Goal: Use online tool/utility: Utilize a website feature to perform a specific function

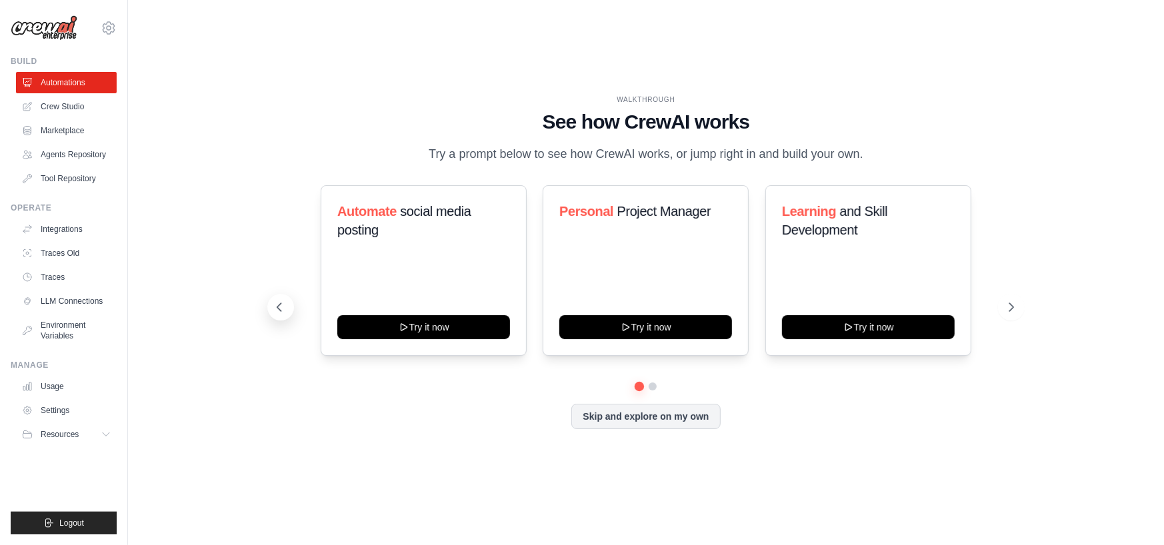
click at [286, 314] on icon at bounding box center [279, 307] width 13 height 13
click at [1013, 312] on icon at bounding box center [1012, 307] width 13 height 13
click at [291, 321] on button at bounding box center [280, 307] width 27 height 27
click at [283, 314] on icon at bounding box center [279, 307] width 13 height 13
click at [278, 314] on icon at bounding box center [279, 307] width 13 height 13
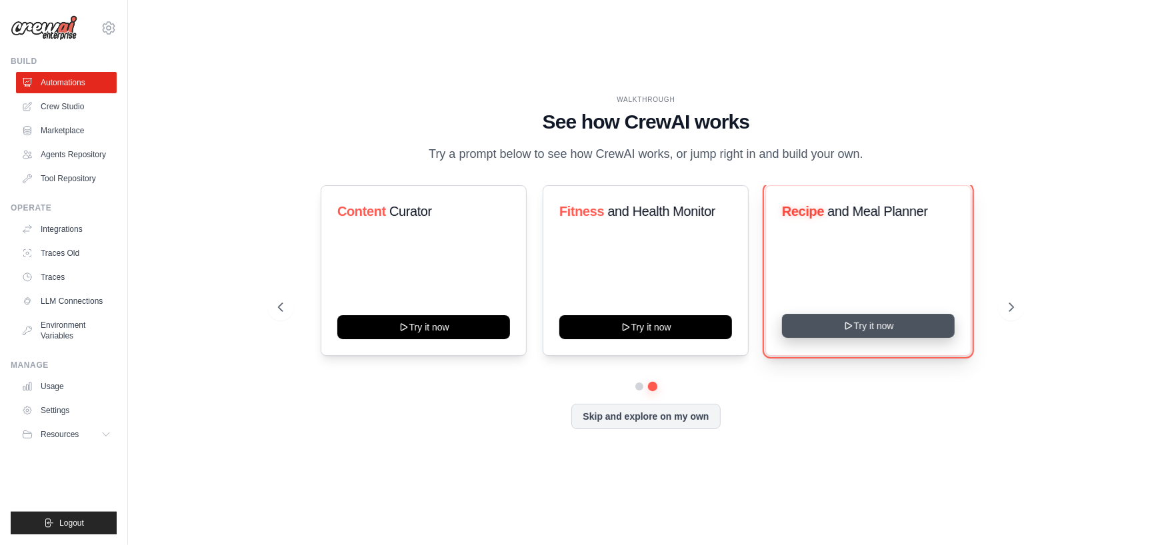
click at [805, 338] on button "Try it now" at bounding box center [868, 326] width 173 height 24
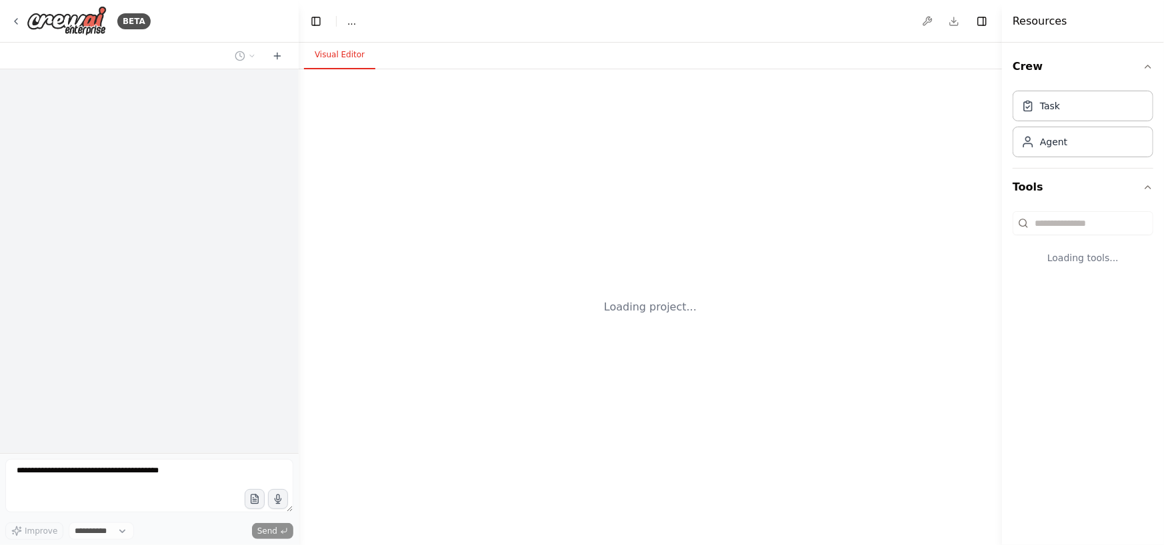
select select "****"
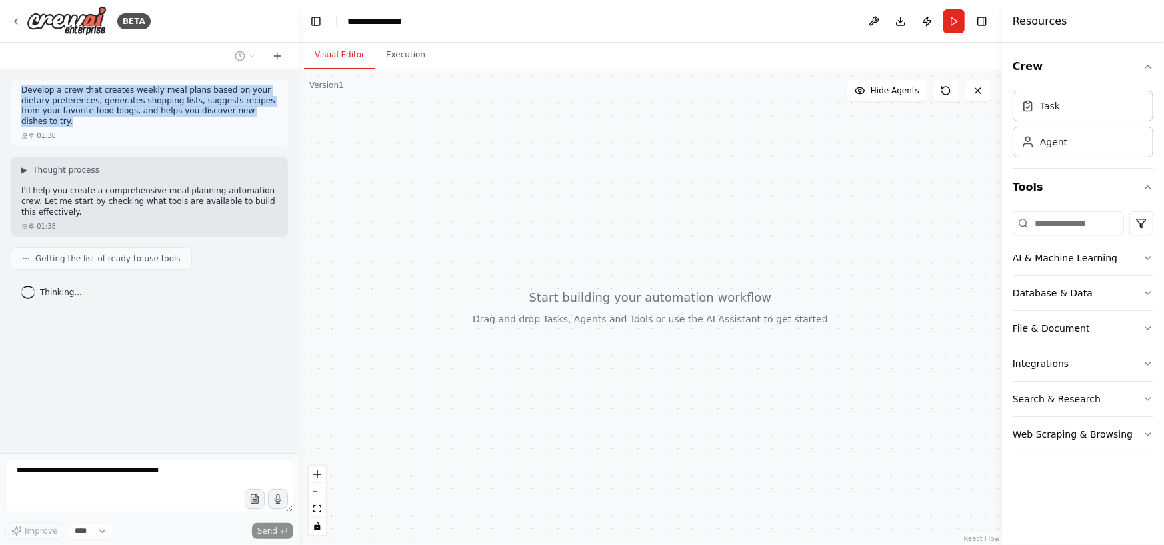
drag, startPoint x: 23, startPoint y: 91, endPoint x: 267, endPoint y: 113, distance: 245.0
click at [266, 112] on p "Develop a crew that creates weekly meal plans based on your dietary preferences…" at bounding box center [149, 105] width 256 height 41
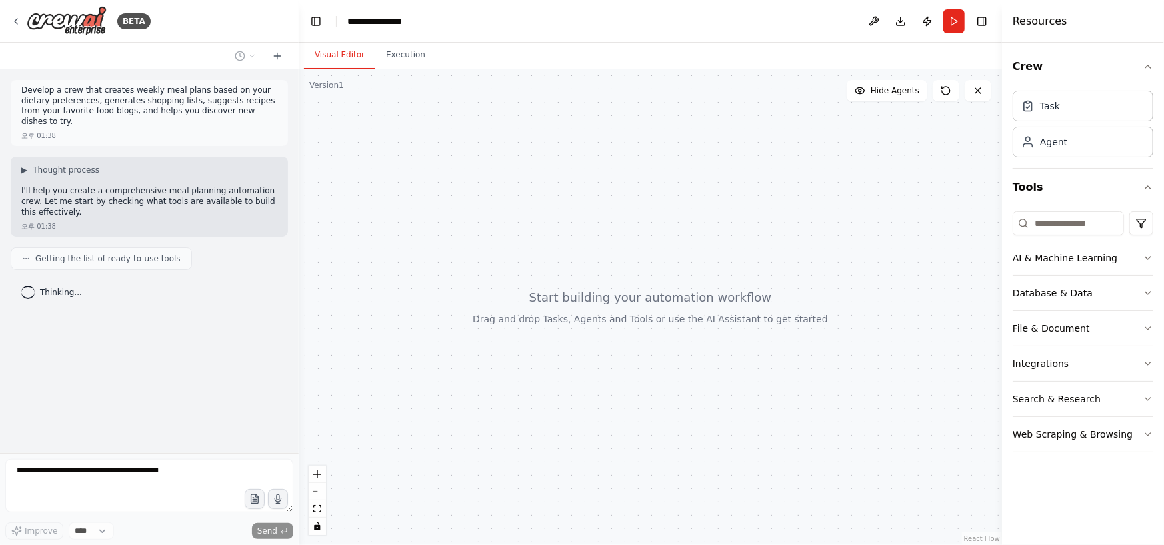
click at [265, 113] on p "Develop a crew that creates weekly meal plans based on your dietary preferences…" at bounding box center [149, 105] width 256 height 41
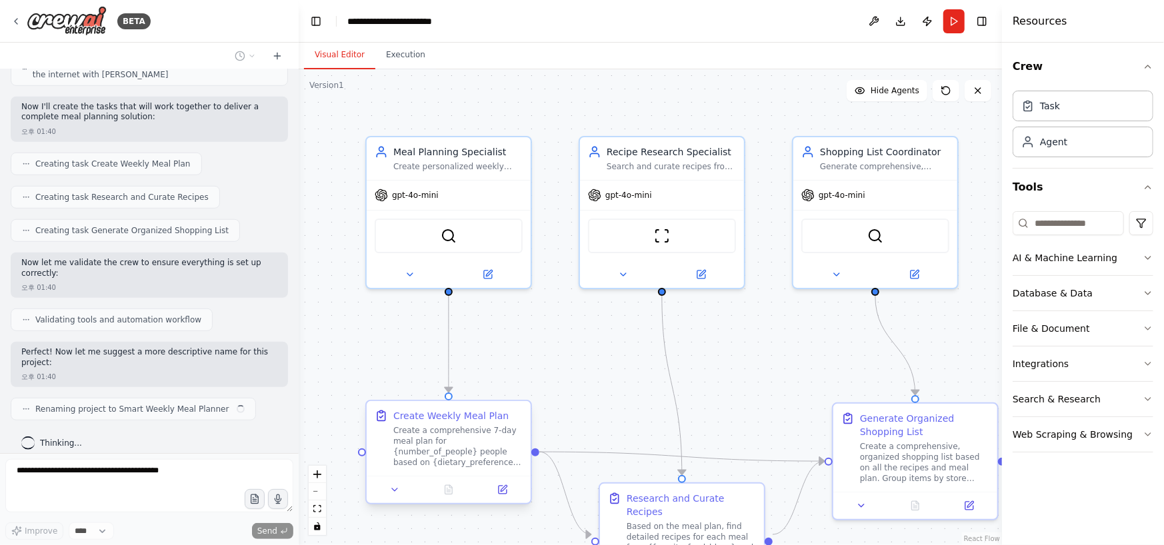
scroll to position [561, 0]
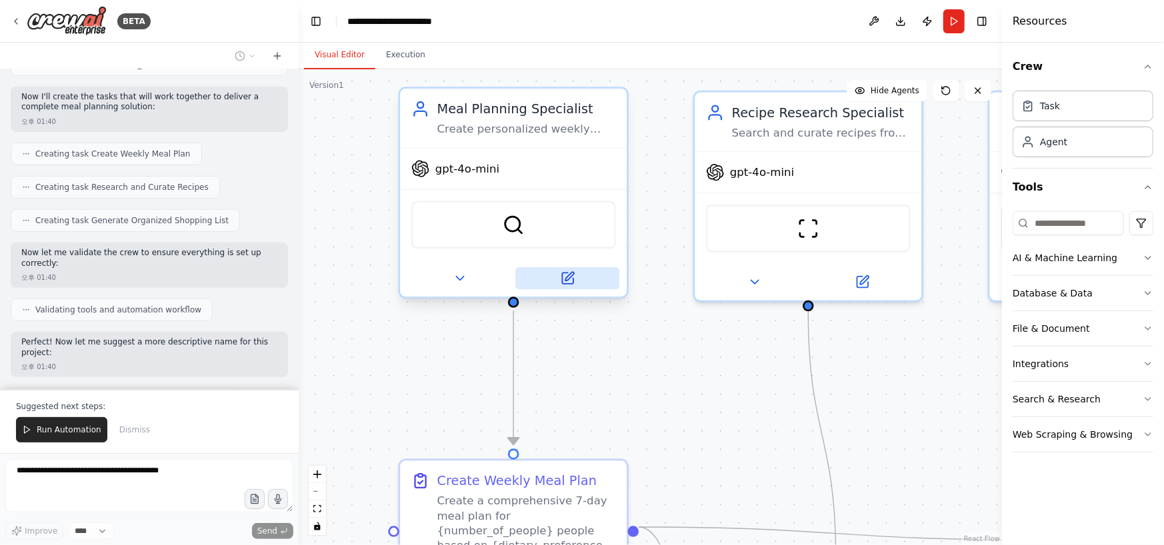
click at [557, 271] on button at bounding box center [567, 278] width 104 height 22
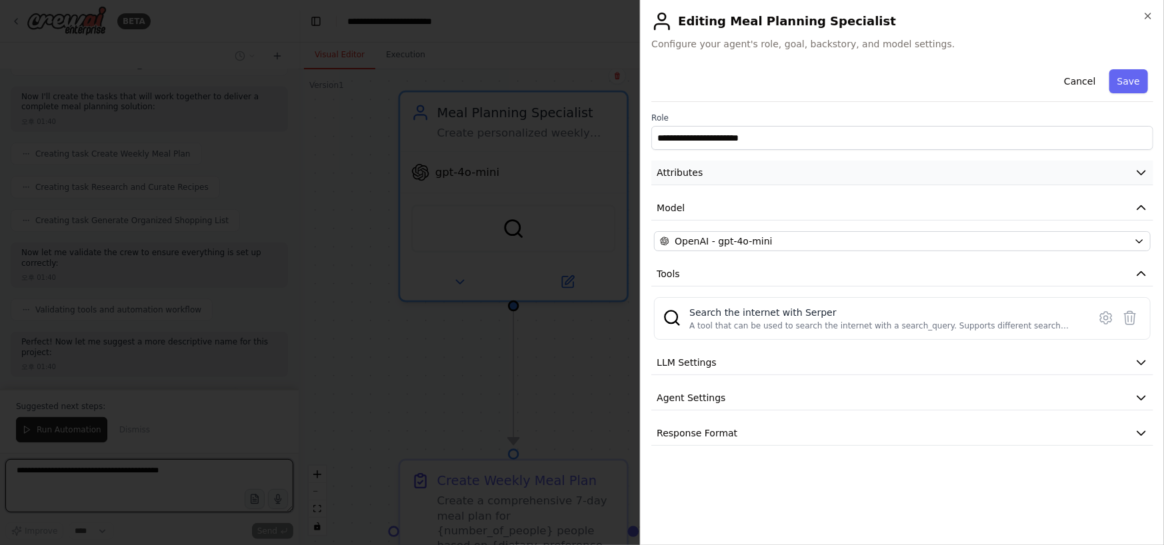
click at [1147, 179] on button "Attributes" at bounding box center [902, 173] width 502 height 25
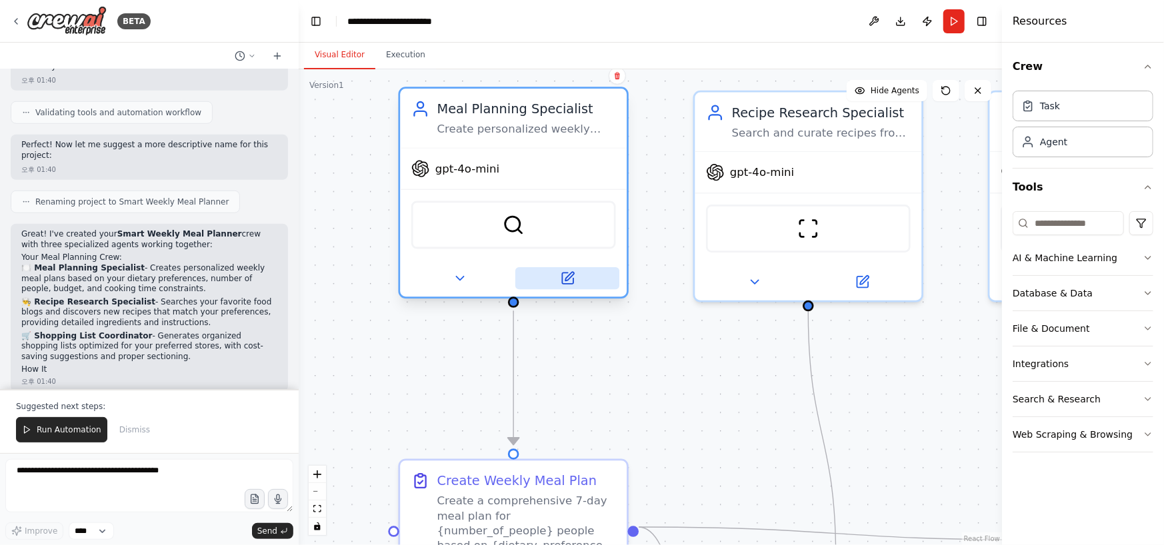
click at [585, 277] on button at bounding box center [567, 278] width 104 height 22
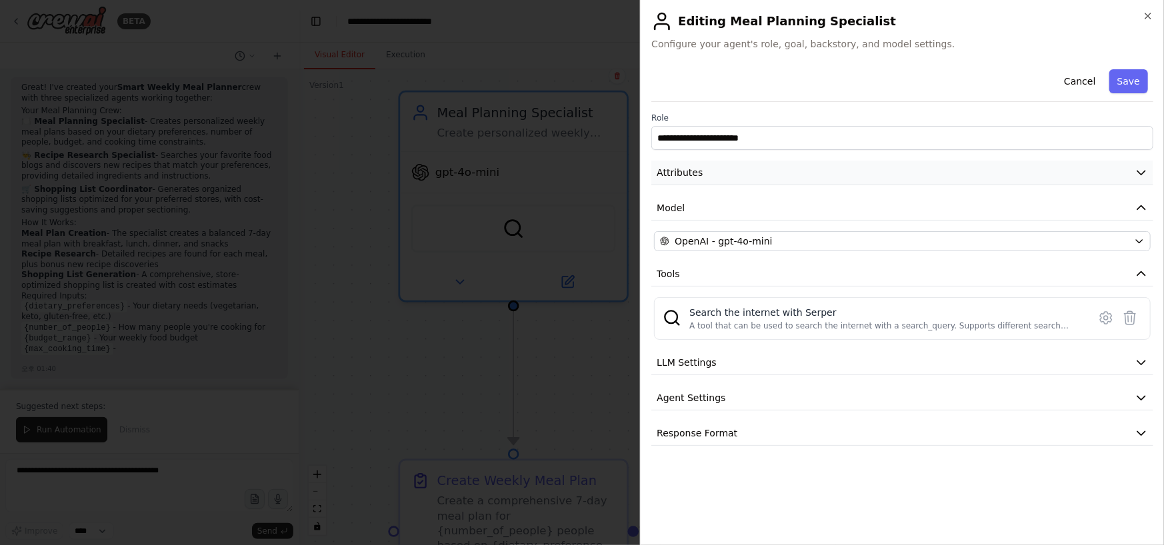
click at [1146, 173] on icon "button" at bounding box center [1141, 172] width 13 height 13
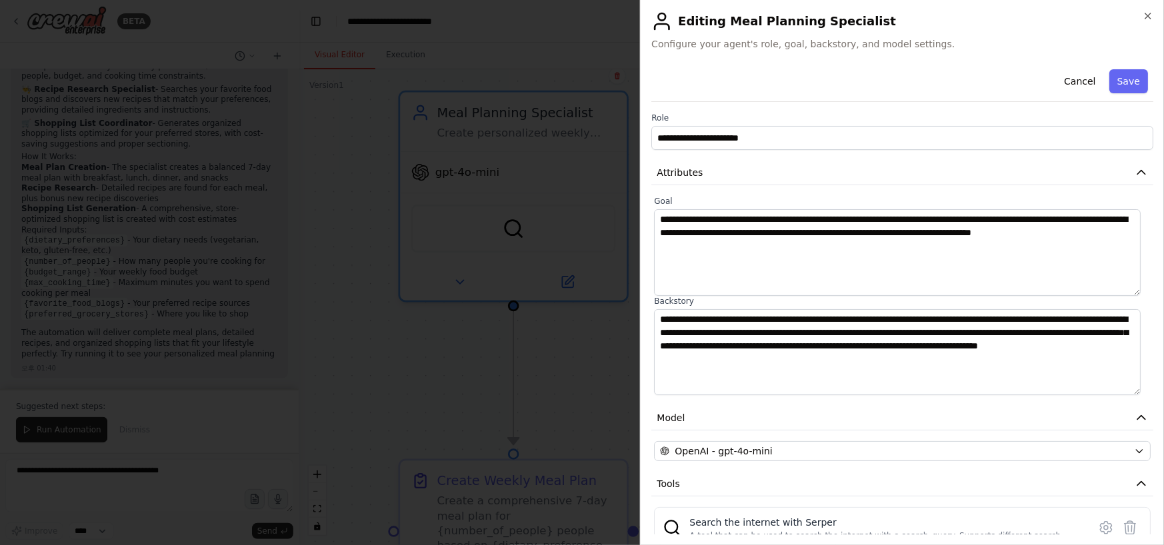
scroll to position [982, 0]
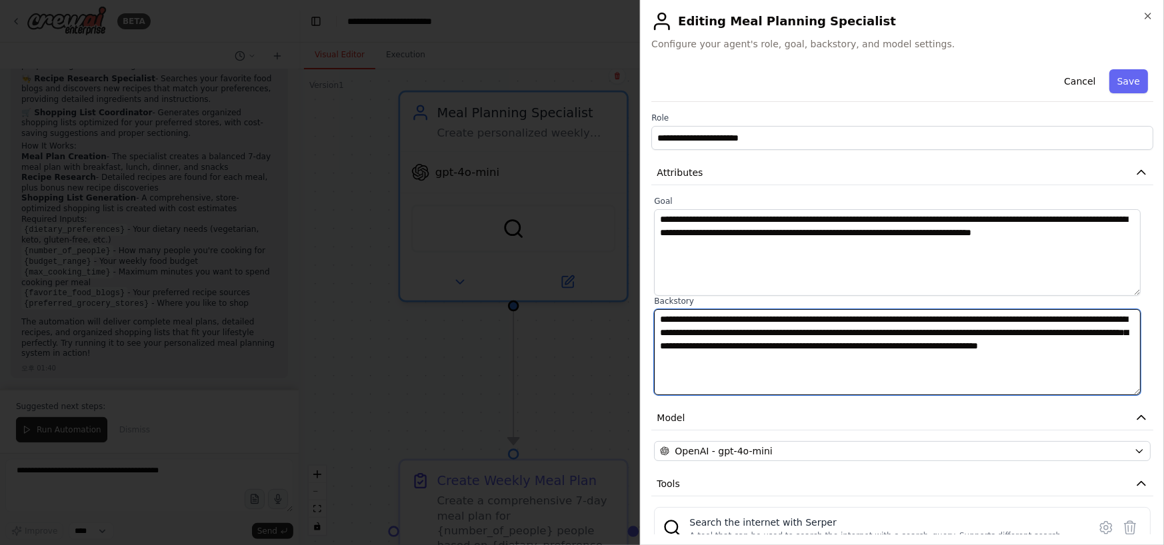
drag, startPoint x: 910, startPoint y: 371, endPoint x: 653, endPoint y: 309, distance: 264.7
click at [653, 309] on div "**********" at bounding box center [902, 295] width 502 height 199
click at [940, 356] on textarea "**********" at bounding box center [897, 352] width 487 height 87
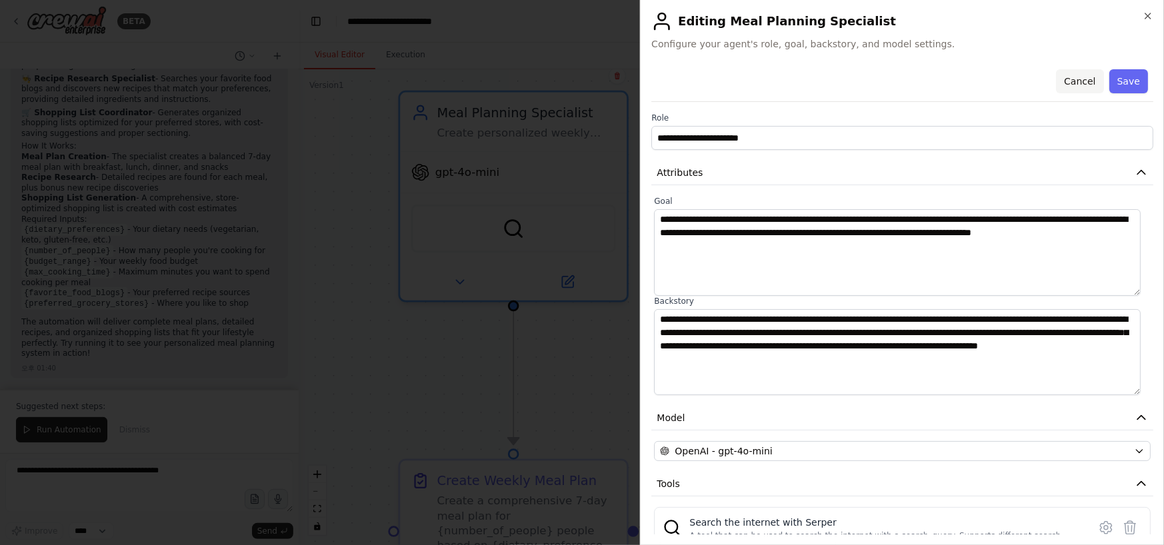
click at [1073, 80] on button "Cancel" at bounding box center [1079, 81] width 47 height 24
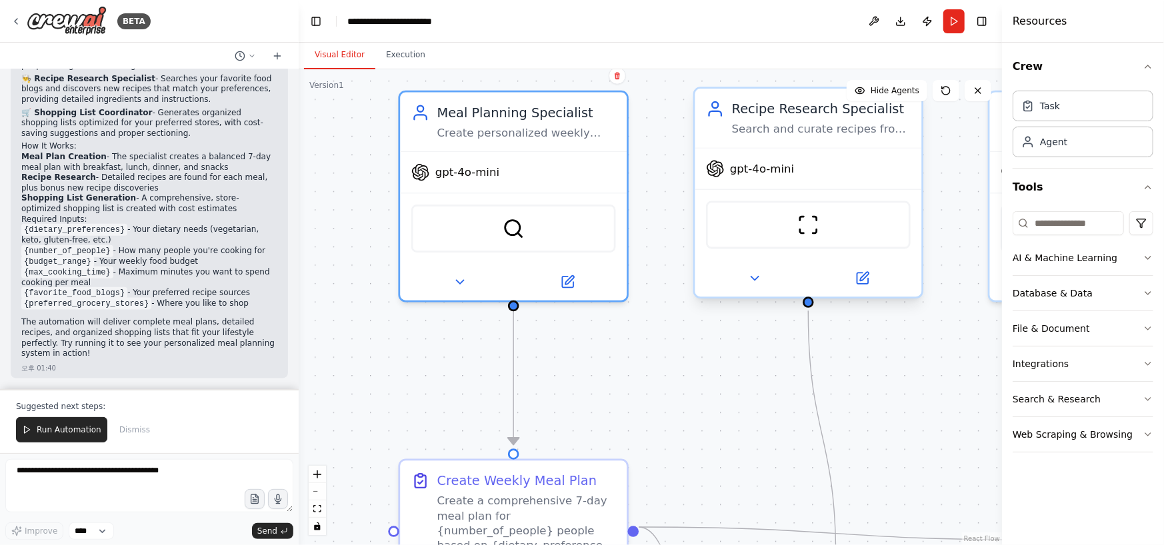
click at [828, 128] on div "Search and curate recipes from {favorite_food_blogs} and discover new recipes t…" at bounding box center [821, 129] width 179 height 15
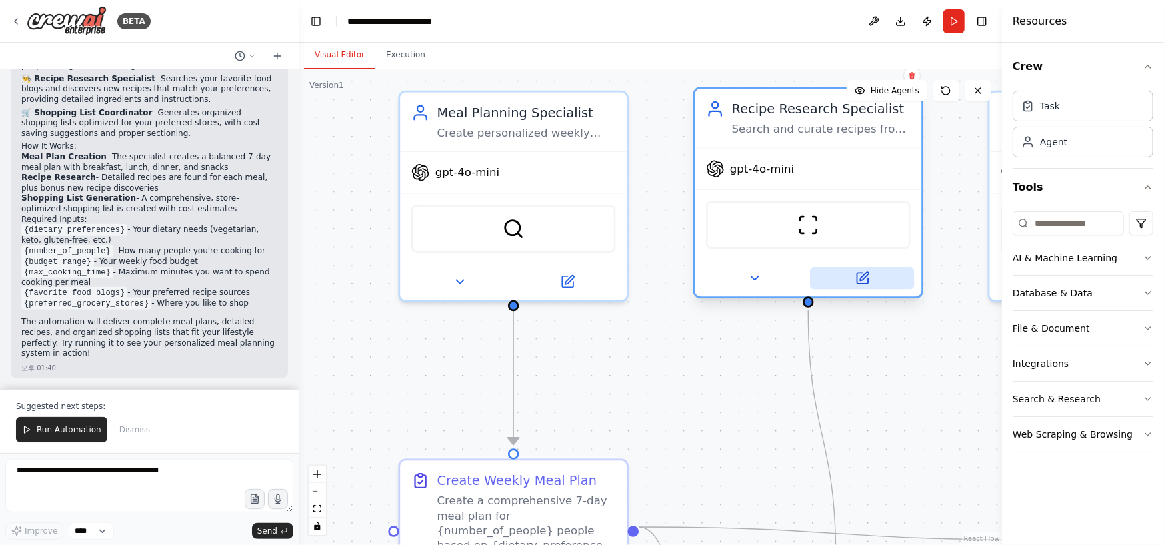
click at [869, 273] on icon at bounding box center [862, 278] width 15 height 15
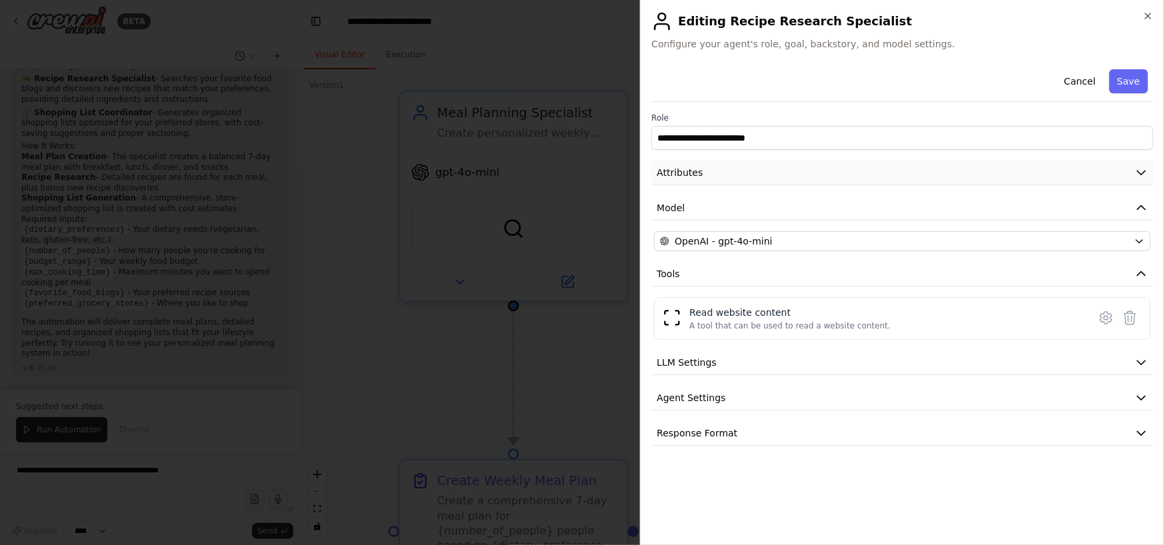
click at [827, 175] on button "Attributes" at bounding box center [902, 173] width 502 height 25
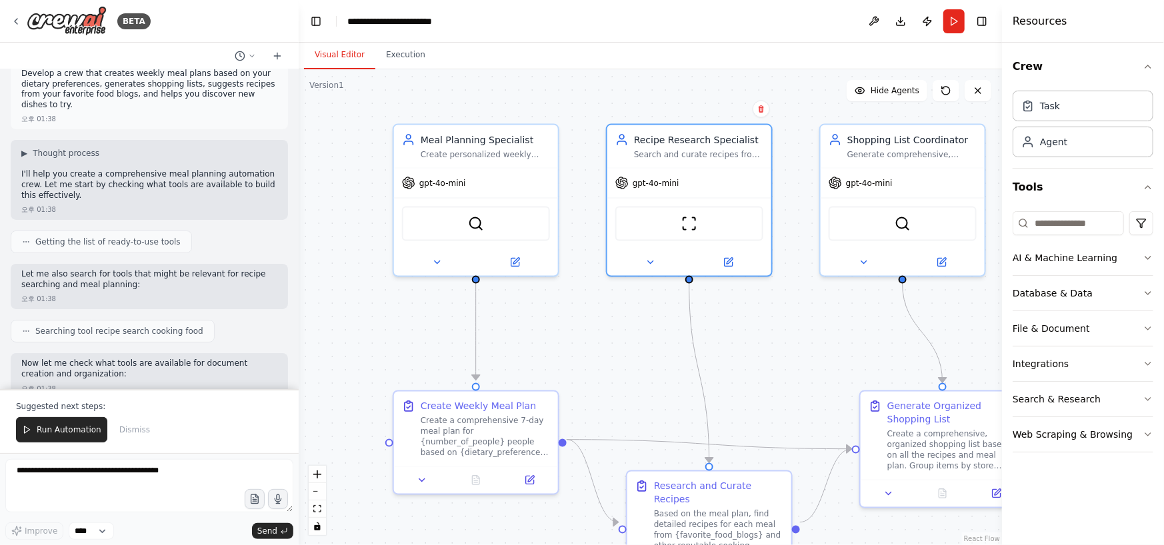
scroll to position [0, 0]
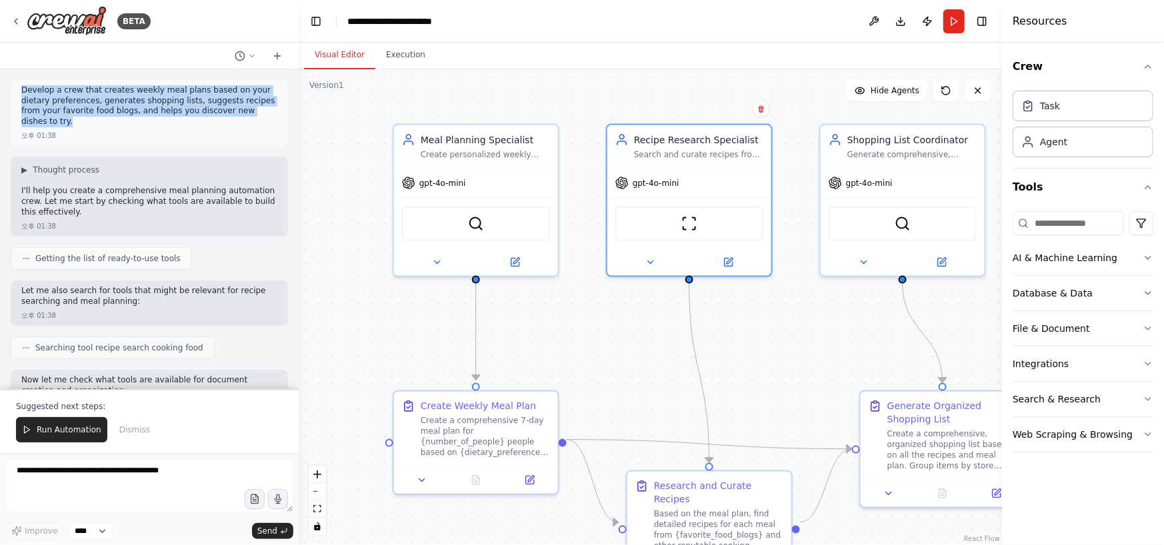
drag, startPoint x: 91, startPoint y: 126, endPoint x: 7, endPoint y: 79, distance: 97.0
click at [7, 79] on div "Develop a crew that creates weekly meal plans based on your dietary preferences…" at bounding box center [149, 229] width 299 height 320
copy p "Develop a crew that creates weekly meal plans based on your dietary preferences…"
